Goal: Entertainment & Leisure: Consume media (video, audio)

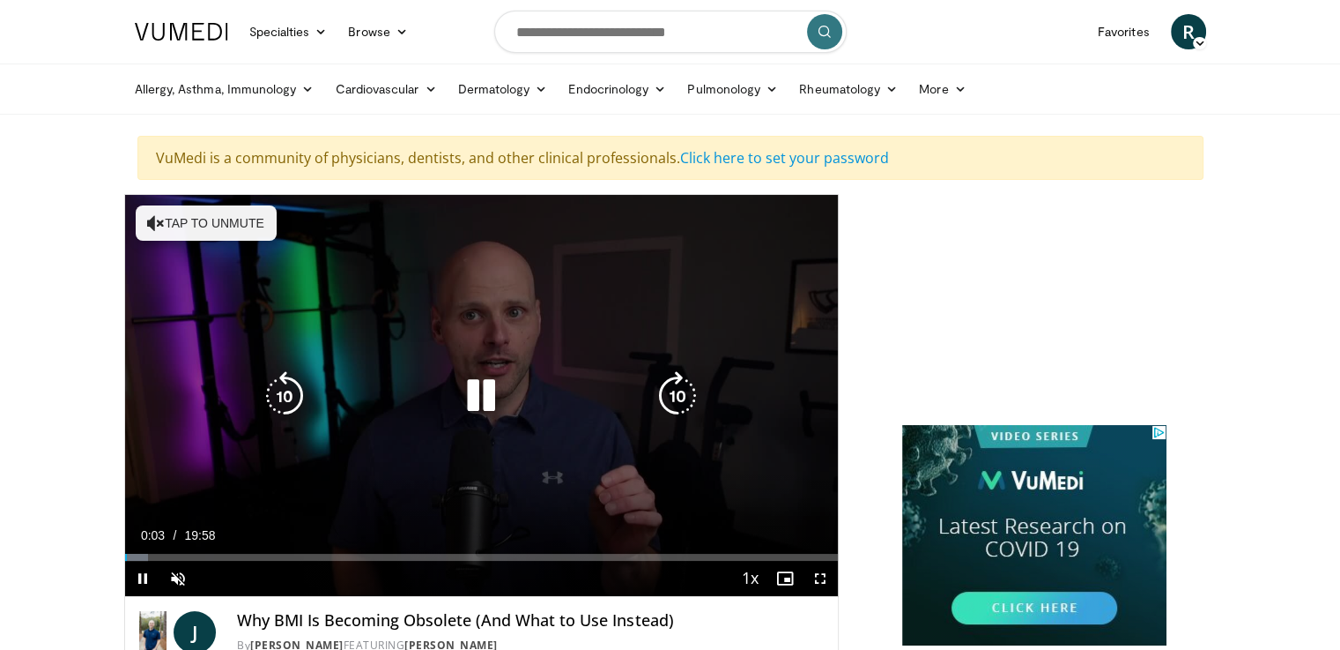
click at [479, 395] on icon "Video Player" at bounding box center [481, 395] width 49 height 49
click at [477, 394] on icon "Video Player" at bounding box center [481, 395] width 49 height 49
click at [476, 394] on icon "Video Player" at bounding box center [481, 395] width 49 height 49
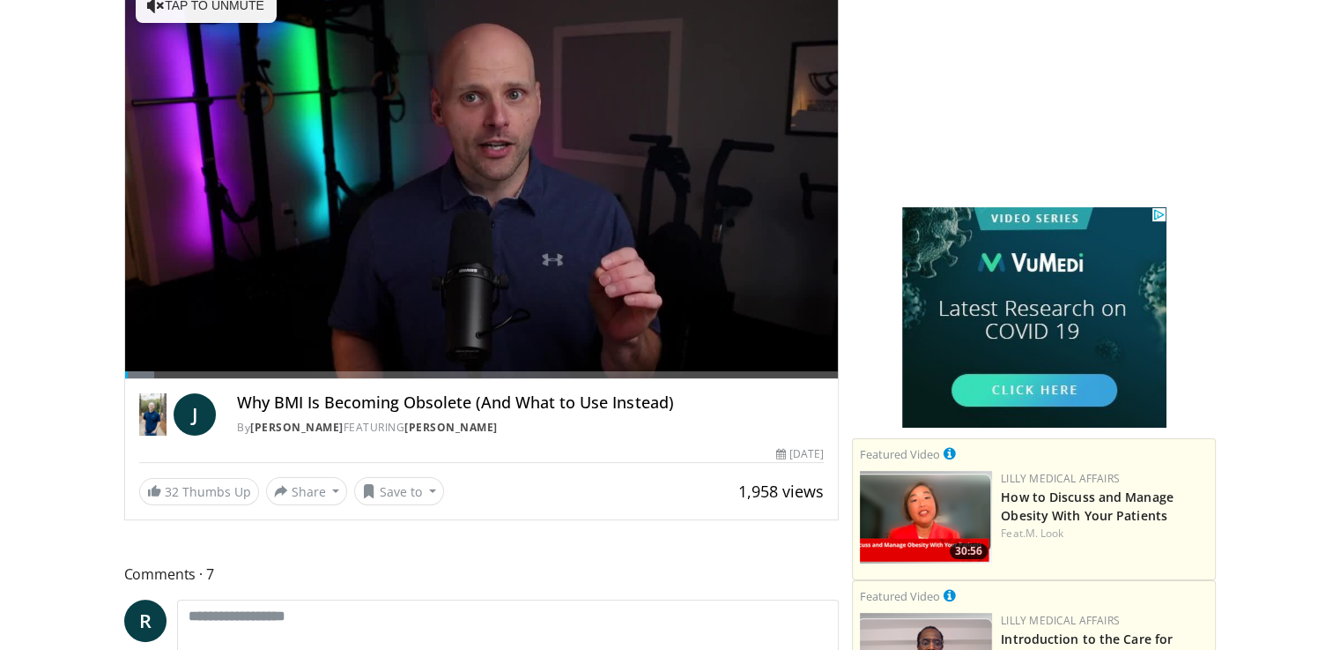
scroll to position [219, 0]
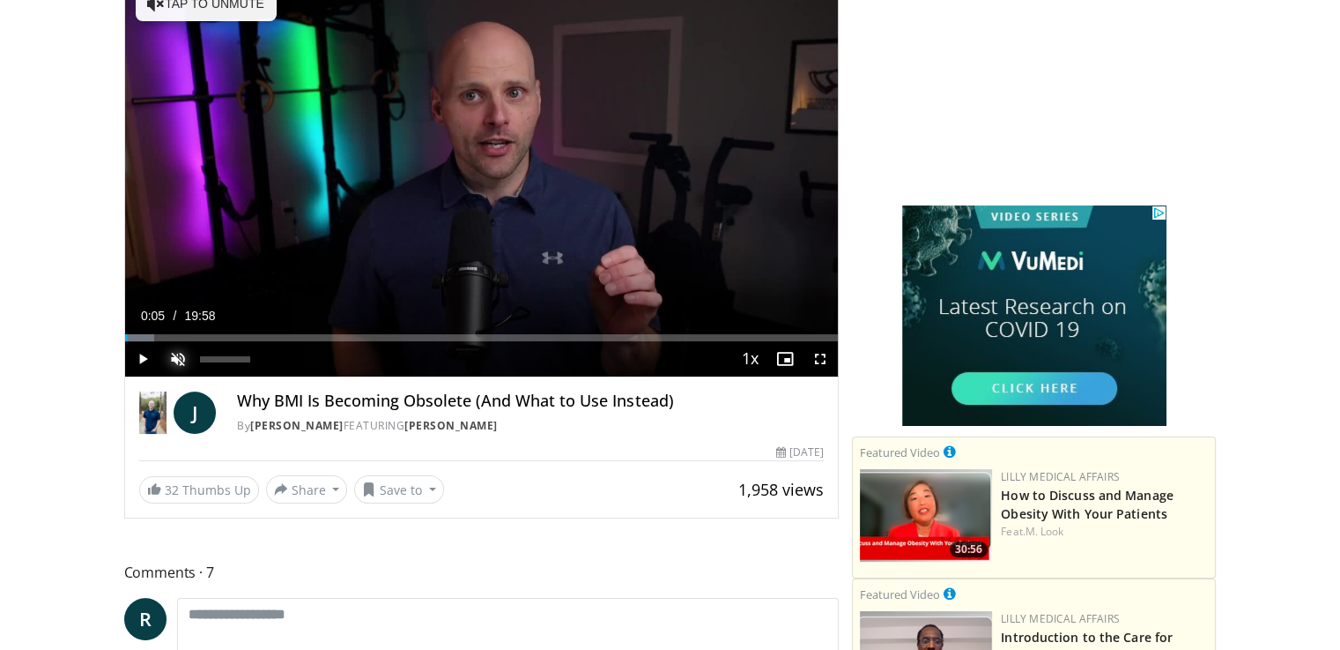
click at [180, 354] on span "Video Player" at bounding box center [177, 358] width 35 height 35
click at [820, 356] on span "Video Player" at bounding box center [820, 358] width 35 height 35
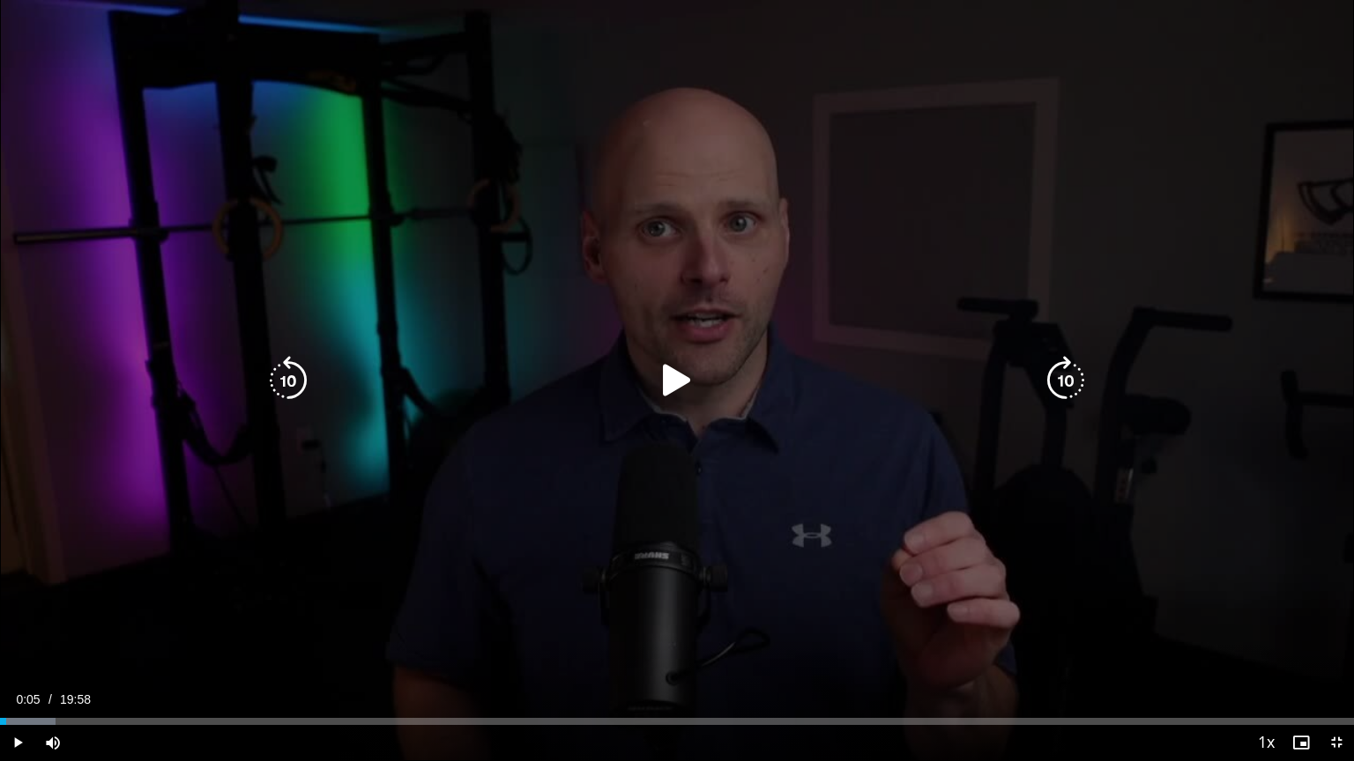
click at [671, 381] on icon "Video Player" at bounding box center [676, 380] width 49 height 49
click at [679, 370] on icon "Video Player" at bounding box center [676, 380] width 49 height 49
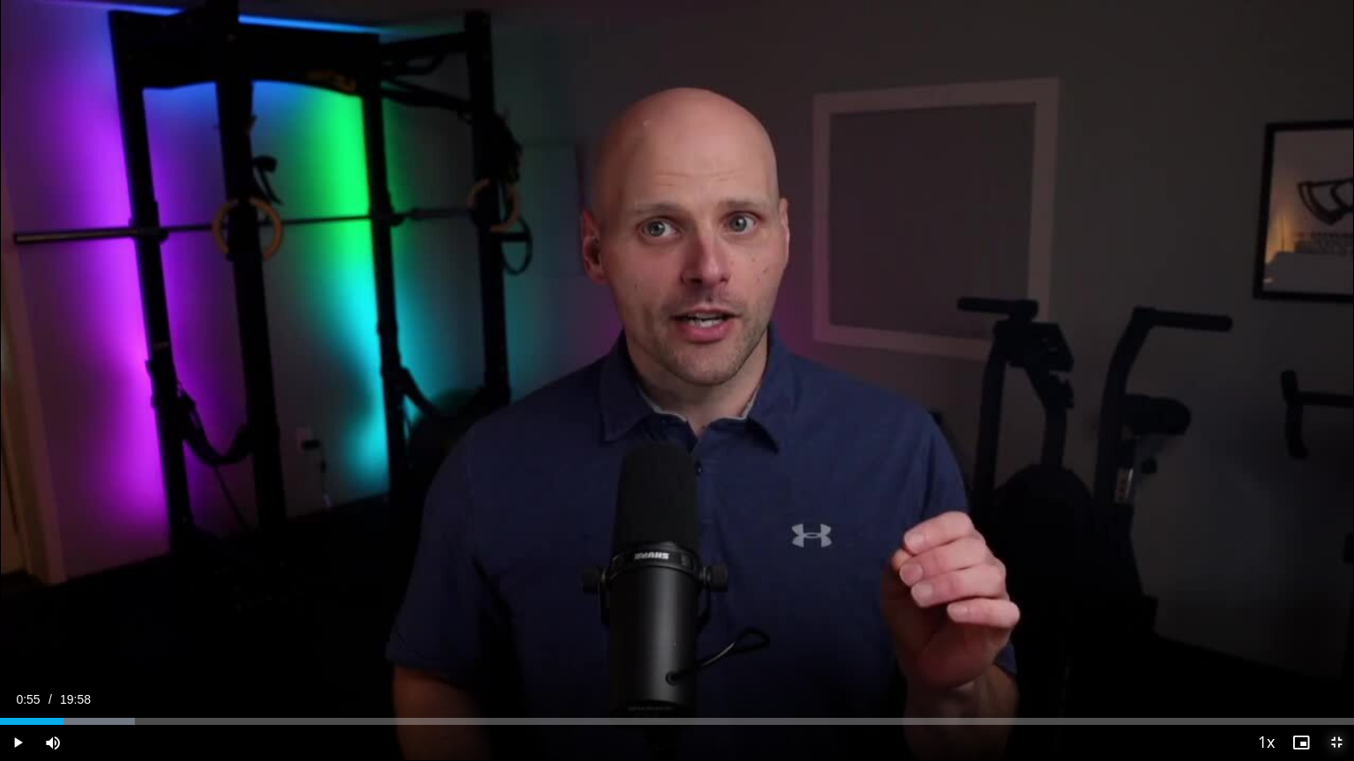
click at [1333, 649] on span "Video Player" at bounding box center [1335, 742] width 35 height 35
